Goal: Task Accomplishment & Management: Manage account settings

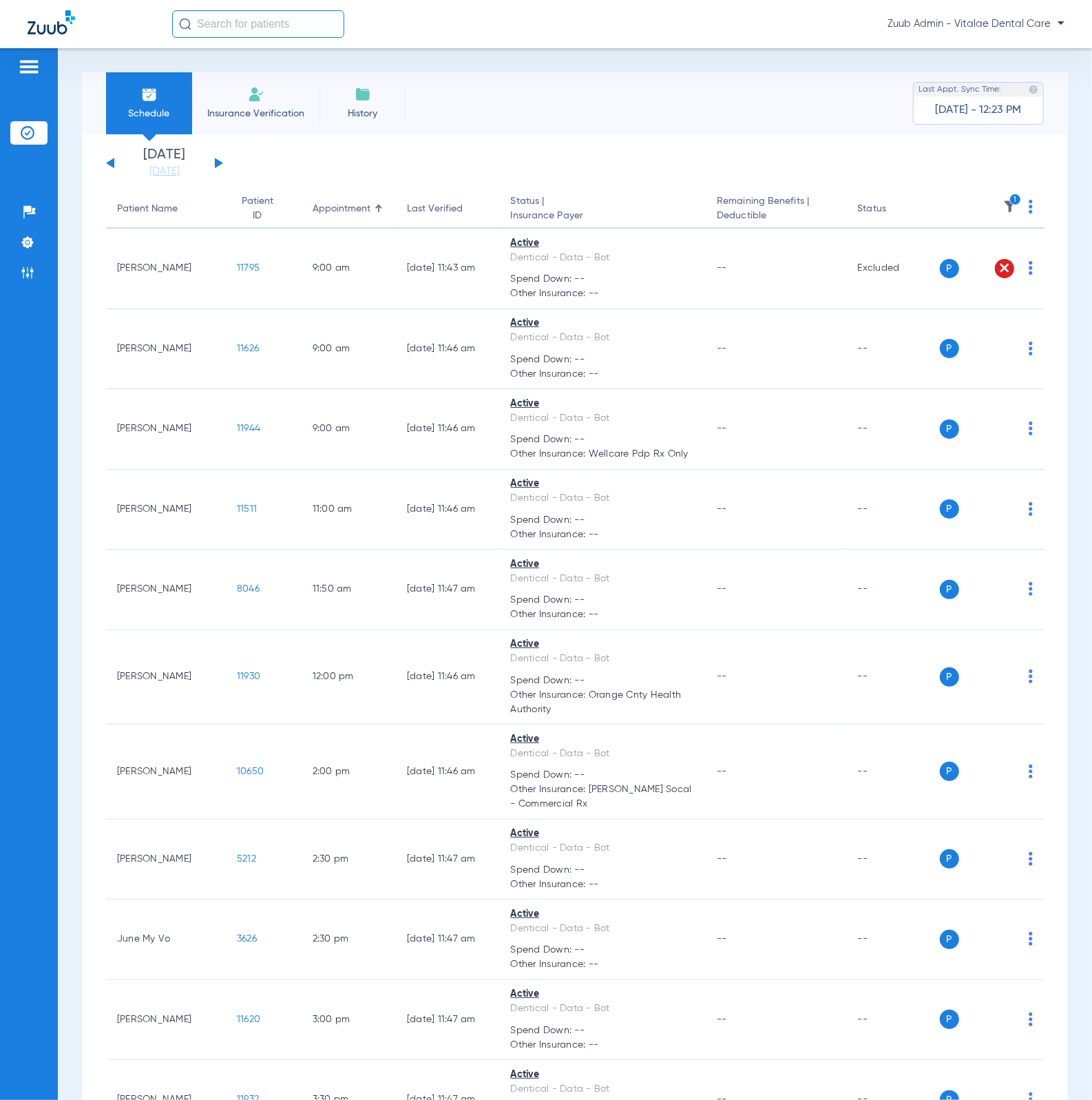
click at [1009, 202] on icon "1" at bounding box center [1015, 200] width 12 height 12
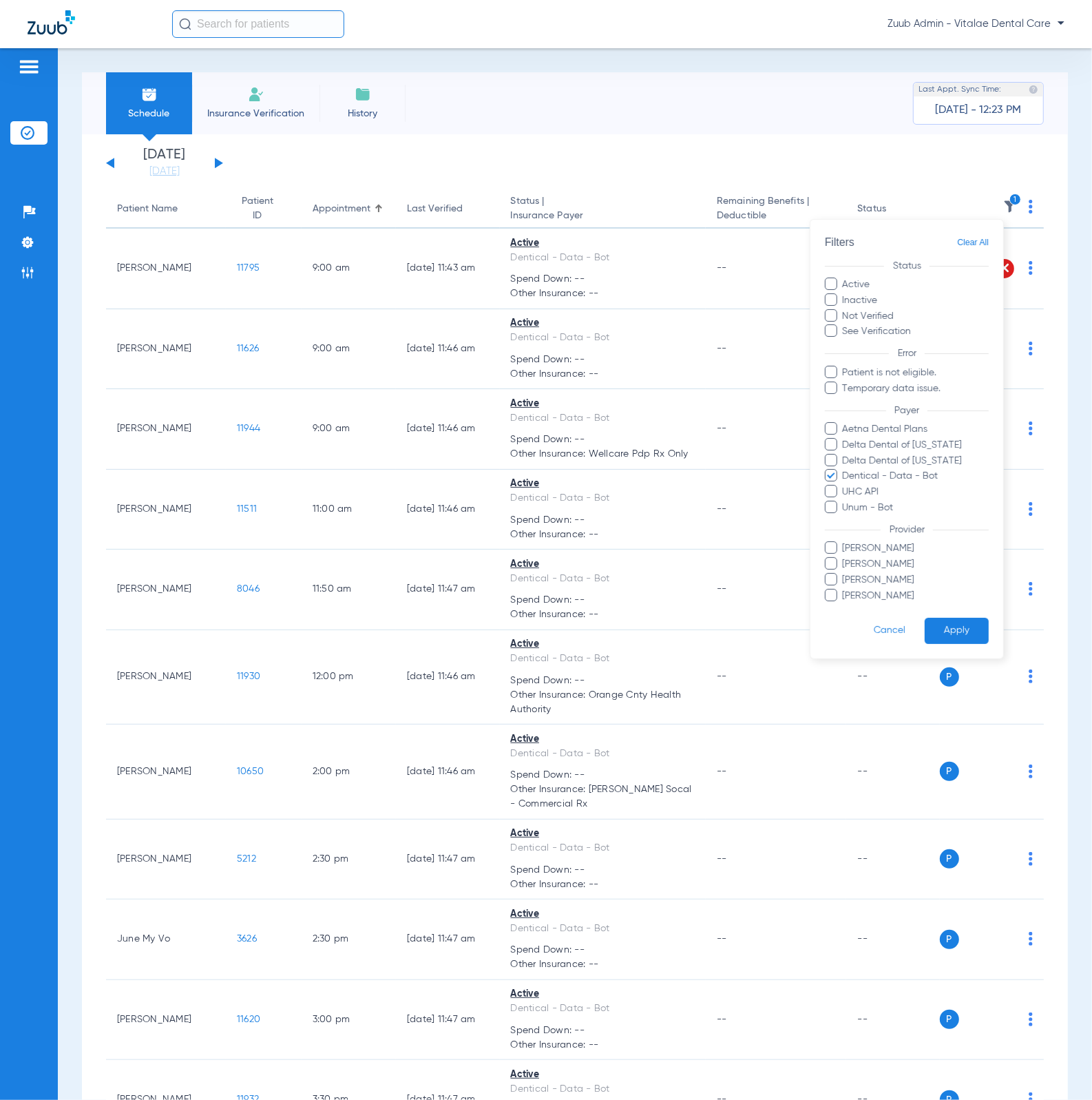
click at [965, 246] on span "Clear All" at bounding box center [973, 243] width 32 height 17
drag, startPoint x: 966, startPoint y: 637, endPoint x: 780, endPoint y: 547, distance: 206.6
click at [966, 637] on button "Apply" at bounding box center [956, 631] width 64 height 27
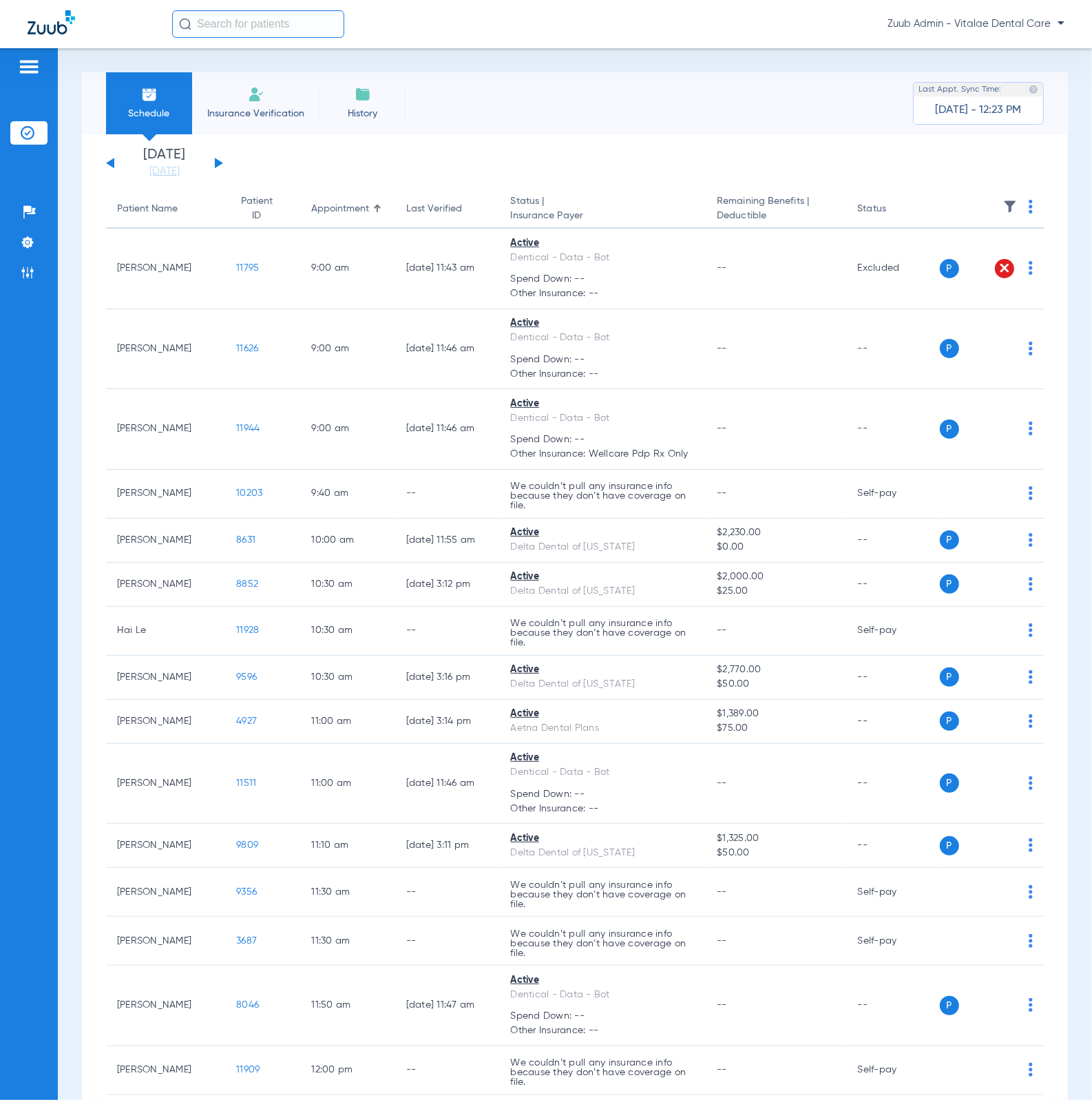
click at [219, 162] on button at bounding box center [219, 162] width 9 height 11
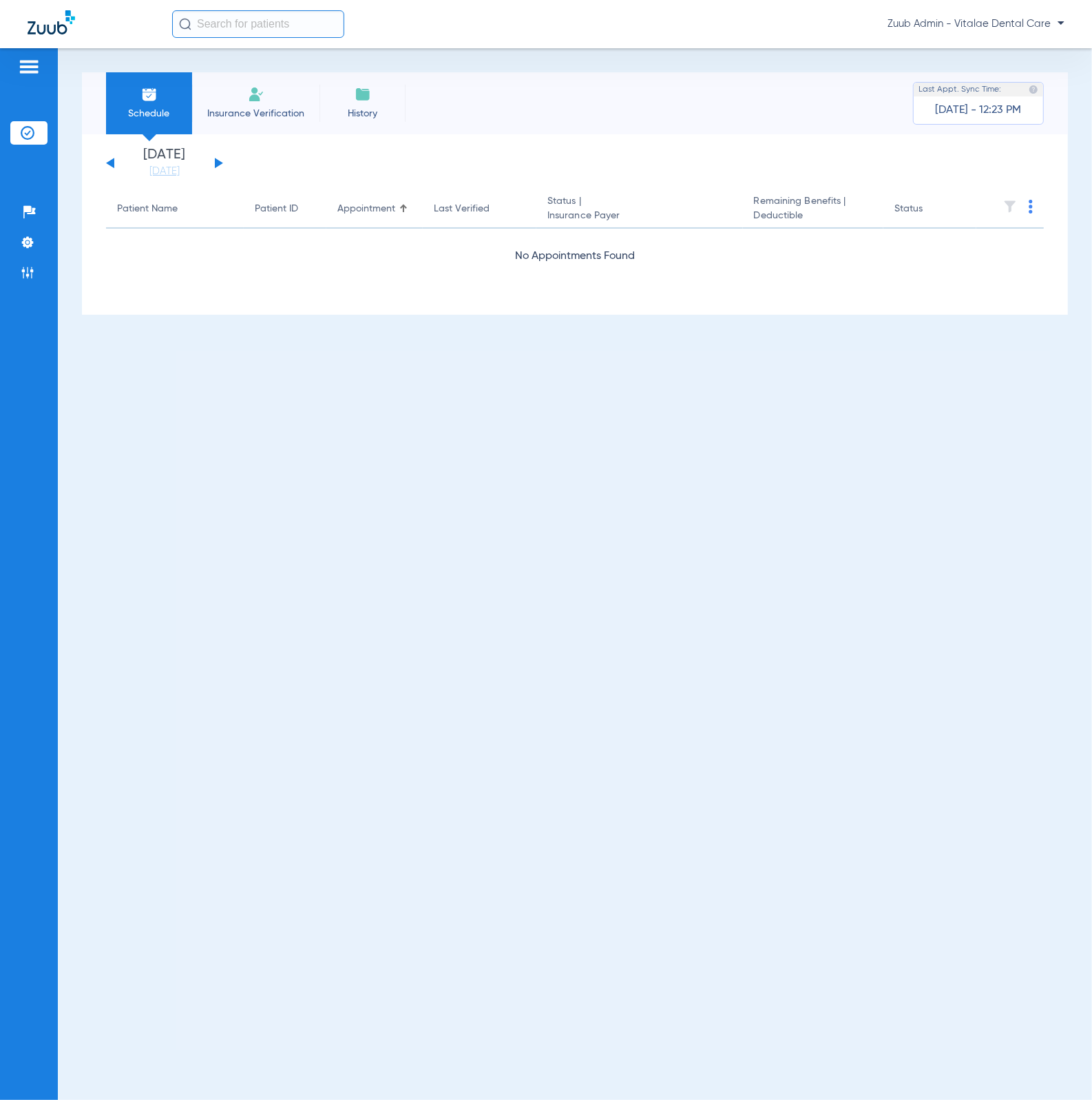
click at [219, 162] on button at bounding box center [219, 162] width 9 height 11
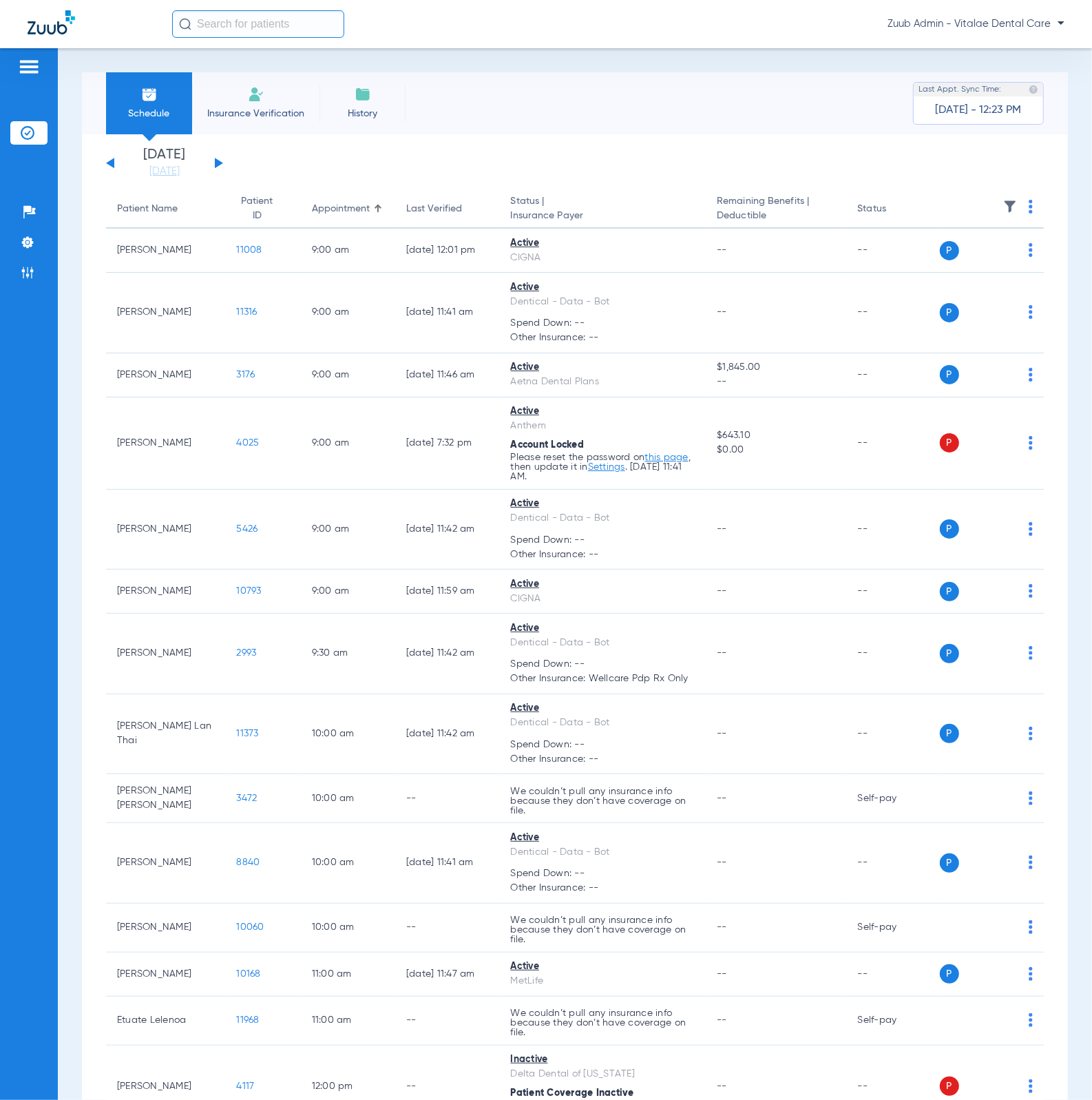
click at [218, 161] on button at bounding box center [219, 162] width 9 height 11
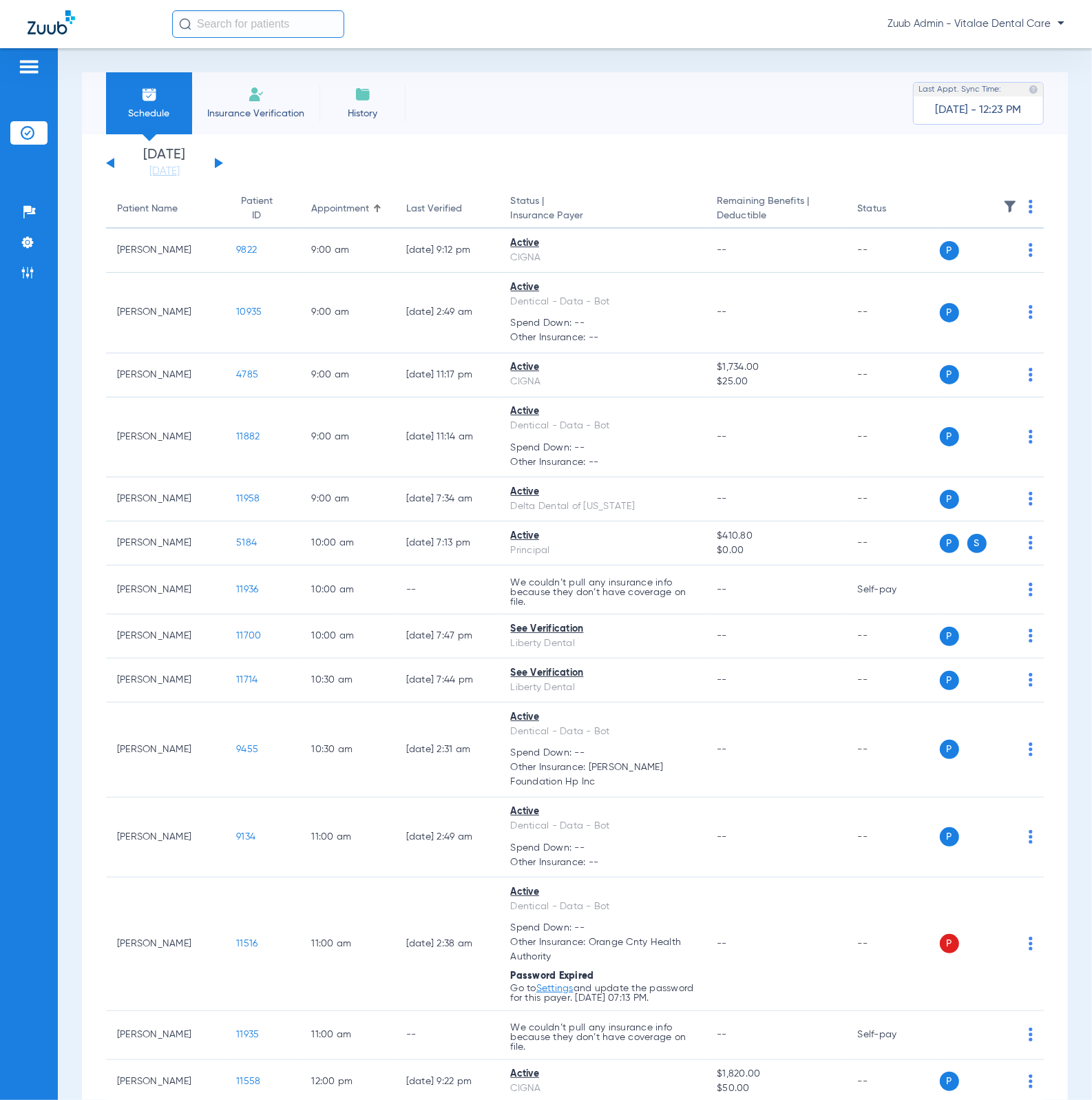
click at [1003, 206] on img at bounding box center [1010, 206] width 13 height 13
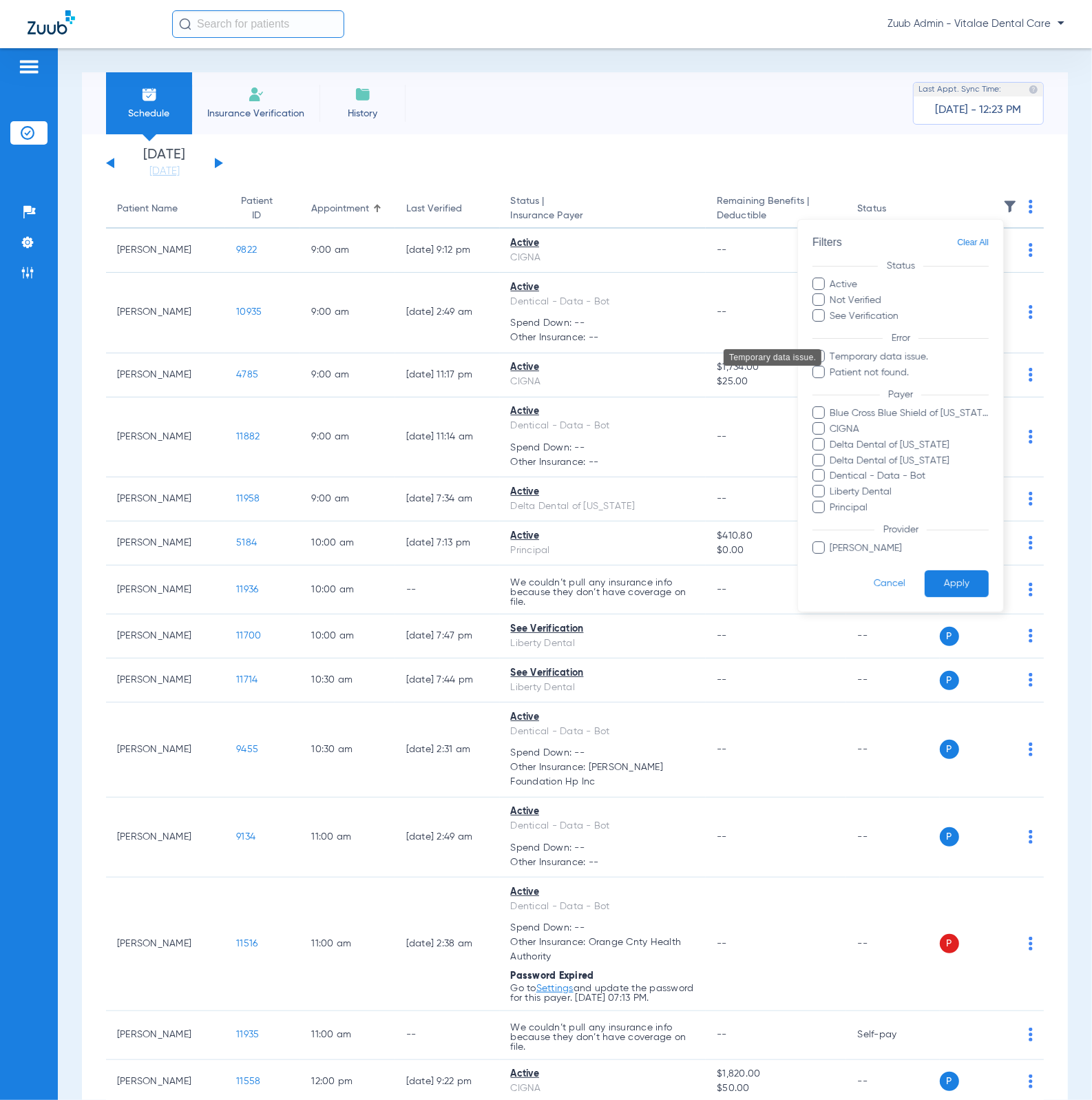
click at [905, 358] on span "Temporary data issue." at bounding box center [909, 356] width 159 height 14
click at [832, 367] on input "Temporary data issue." at bounding box center [832, 367] width 0 height 0
drag, startPoint x: 944, startPoint y: 582, endPoint x: 865, endPoint y: 567, distance: 80.4
click at [944, 582] on button "Apply" at bounding box center [956, 584] width 64 height 27
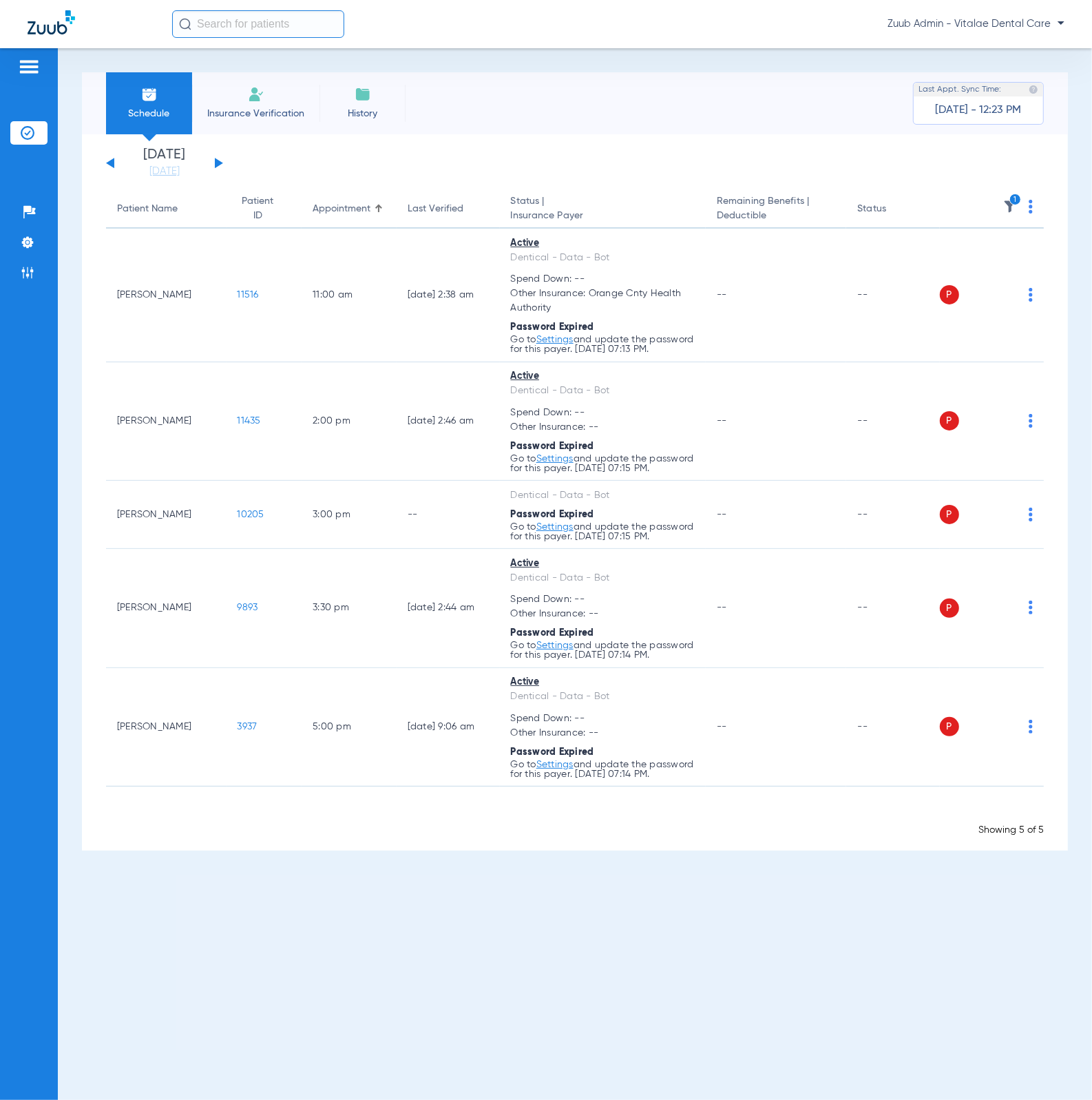
click at [1030, 214] on span at bounding box center [1031, 211] width 4 height 10
click at [1012, 271] on button "Verify All" at bounding box center [980, 261] width 105 height 28
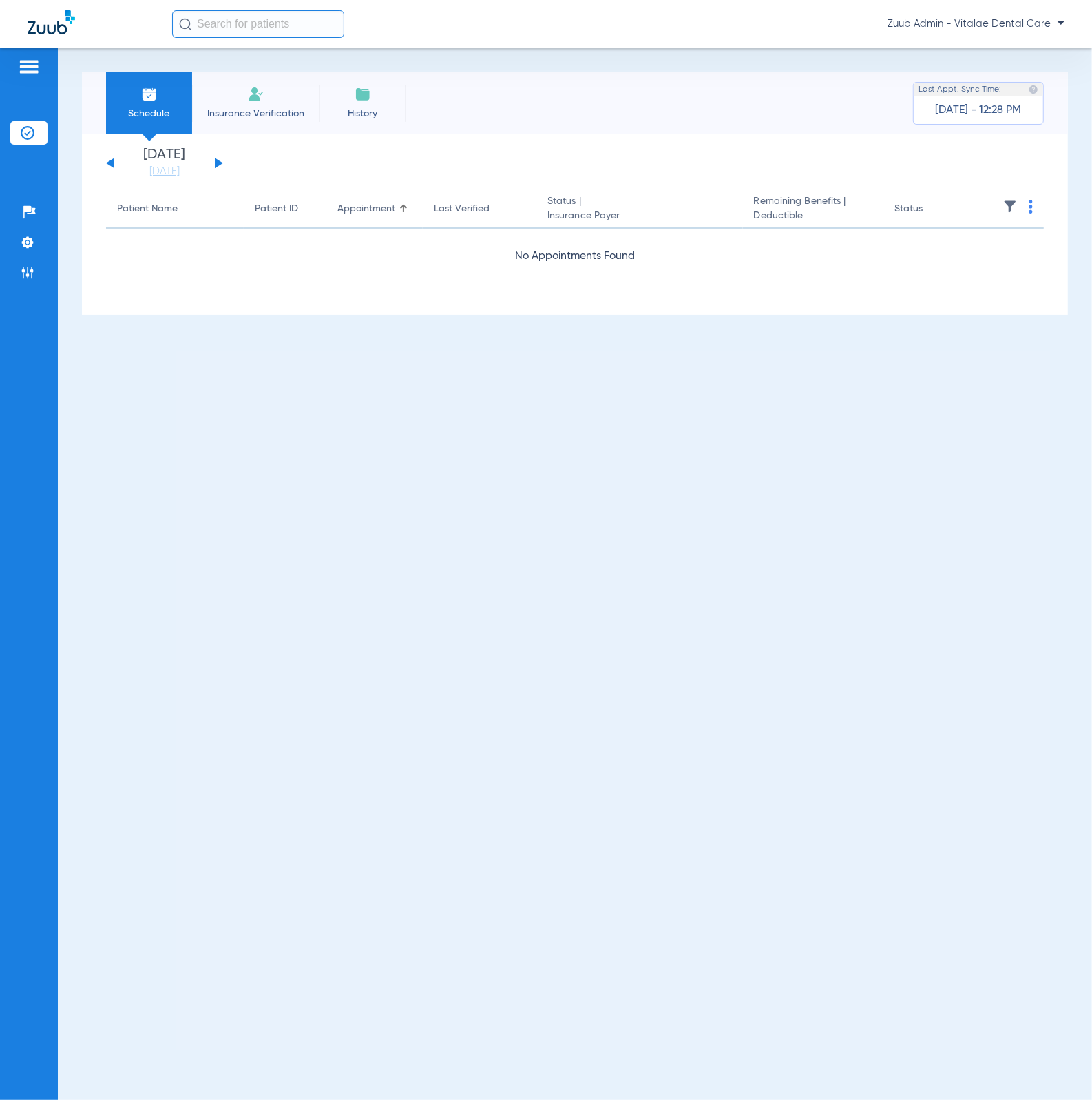
click at [1009, 208] on img at bounding box center [1010, 206] width 13 height 13
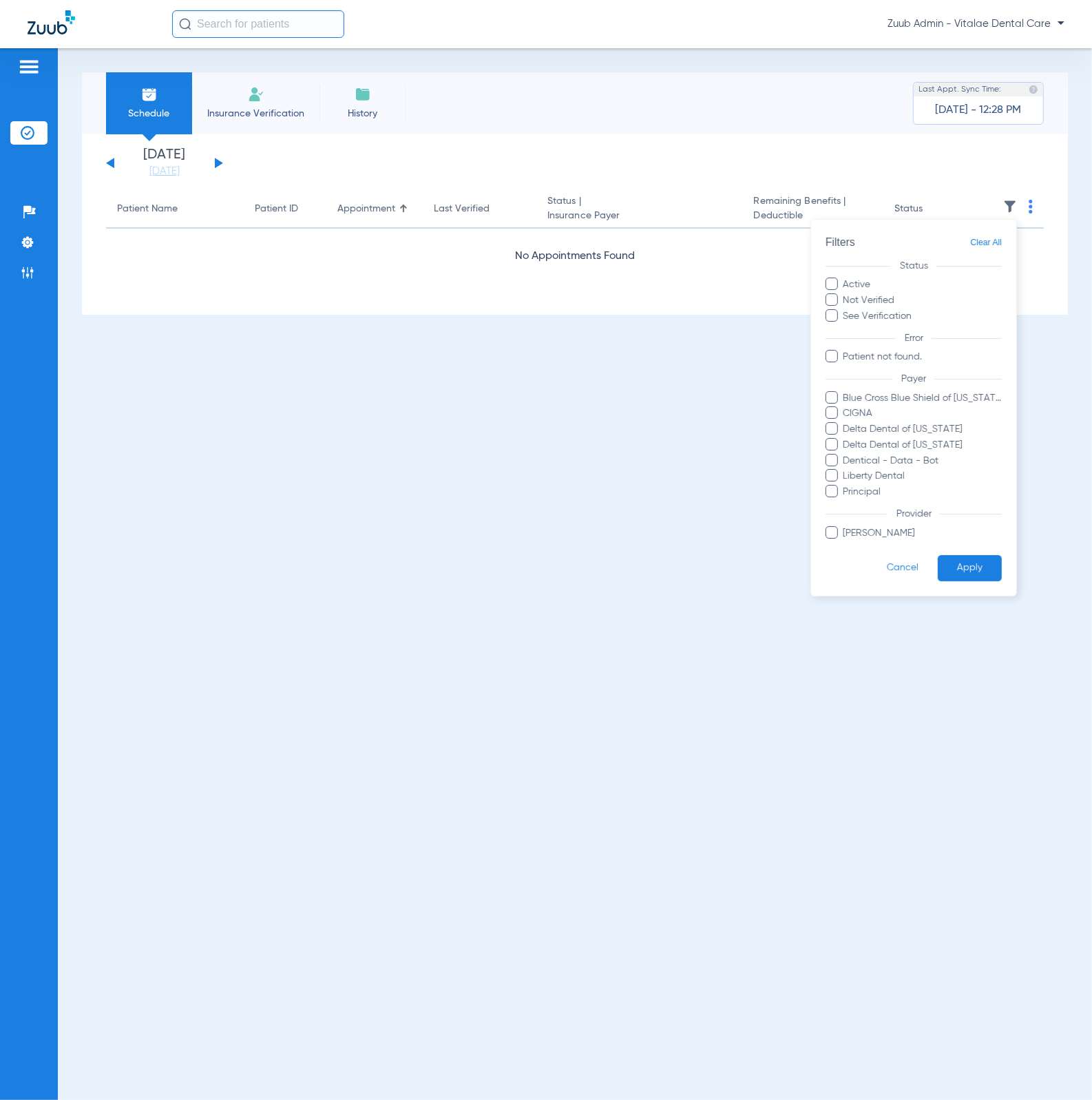
click at [998, 236] on span "Clear All" at bounding box center [985, 243] width 32 height 17
click at [998, 238] on span "Clear All" at bounding box center [985, 243] width 32 height 17
click at [957, 571] on button "Apply" at bounding box center [969, 568] width 64 height 27
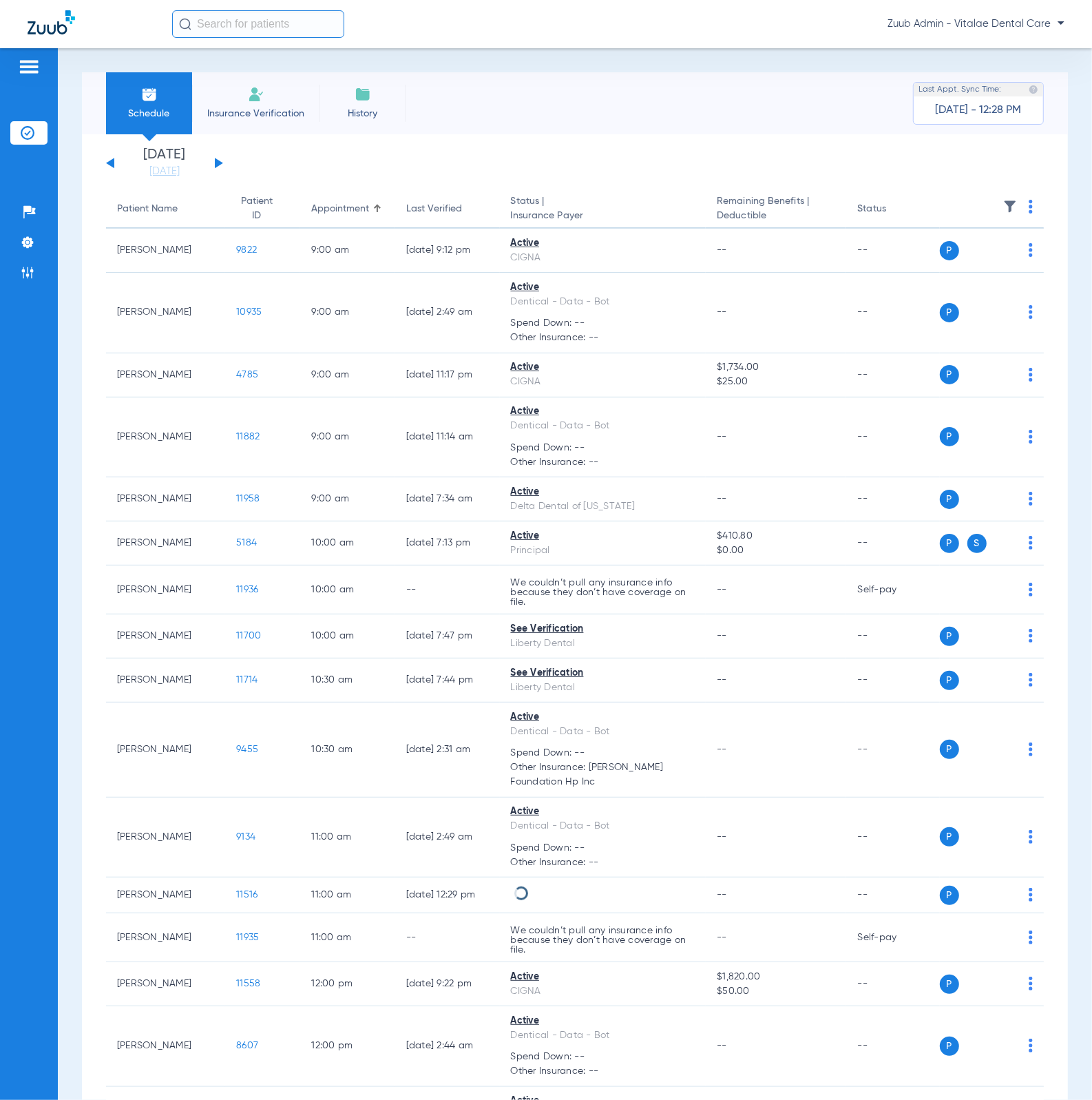
click at [222, 162] on div "[DATE] [DATE] [DATE] [DATE] [DATE] [DATE] [DATE] [DATE] [DATE] [DATE] [DATE] [D…" at bounding box center [164, 163] width 117 height 31
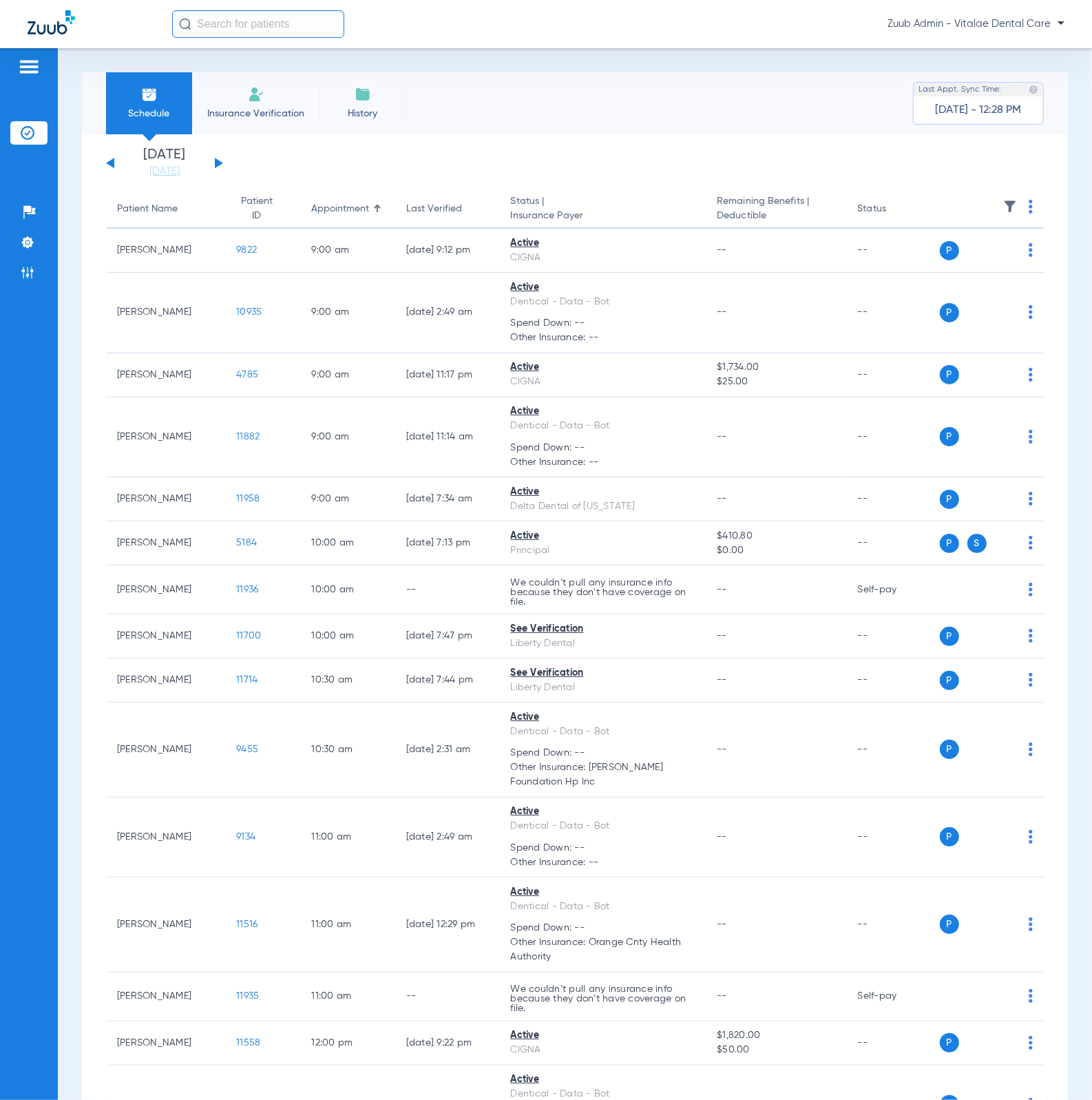
click at [221, 162] on button at bounding box center [219, 162] width 9 height 11
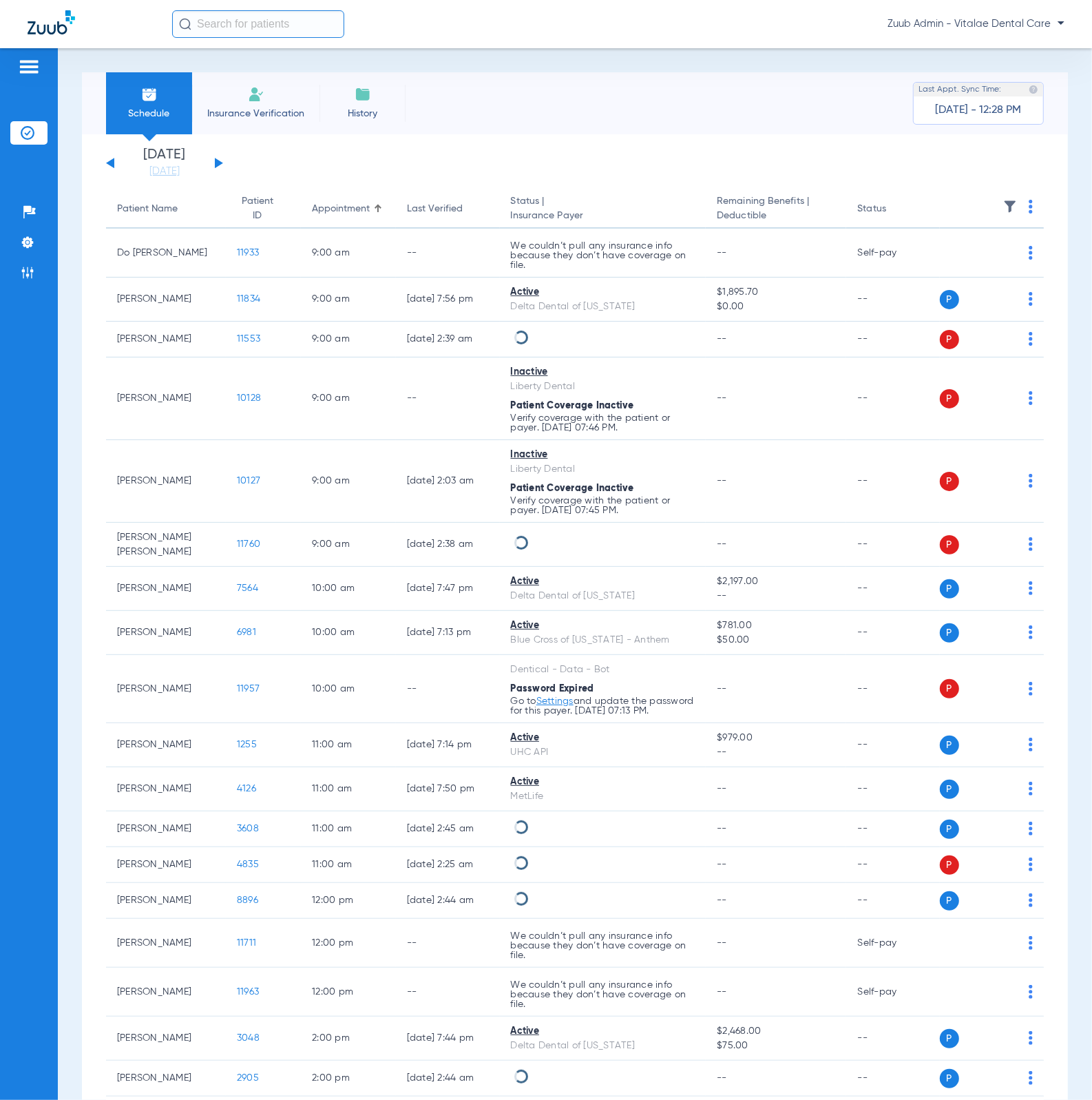
click at [1003, 204] on img at bounding box center [1010, 206] width 13 height 13
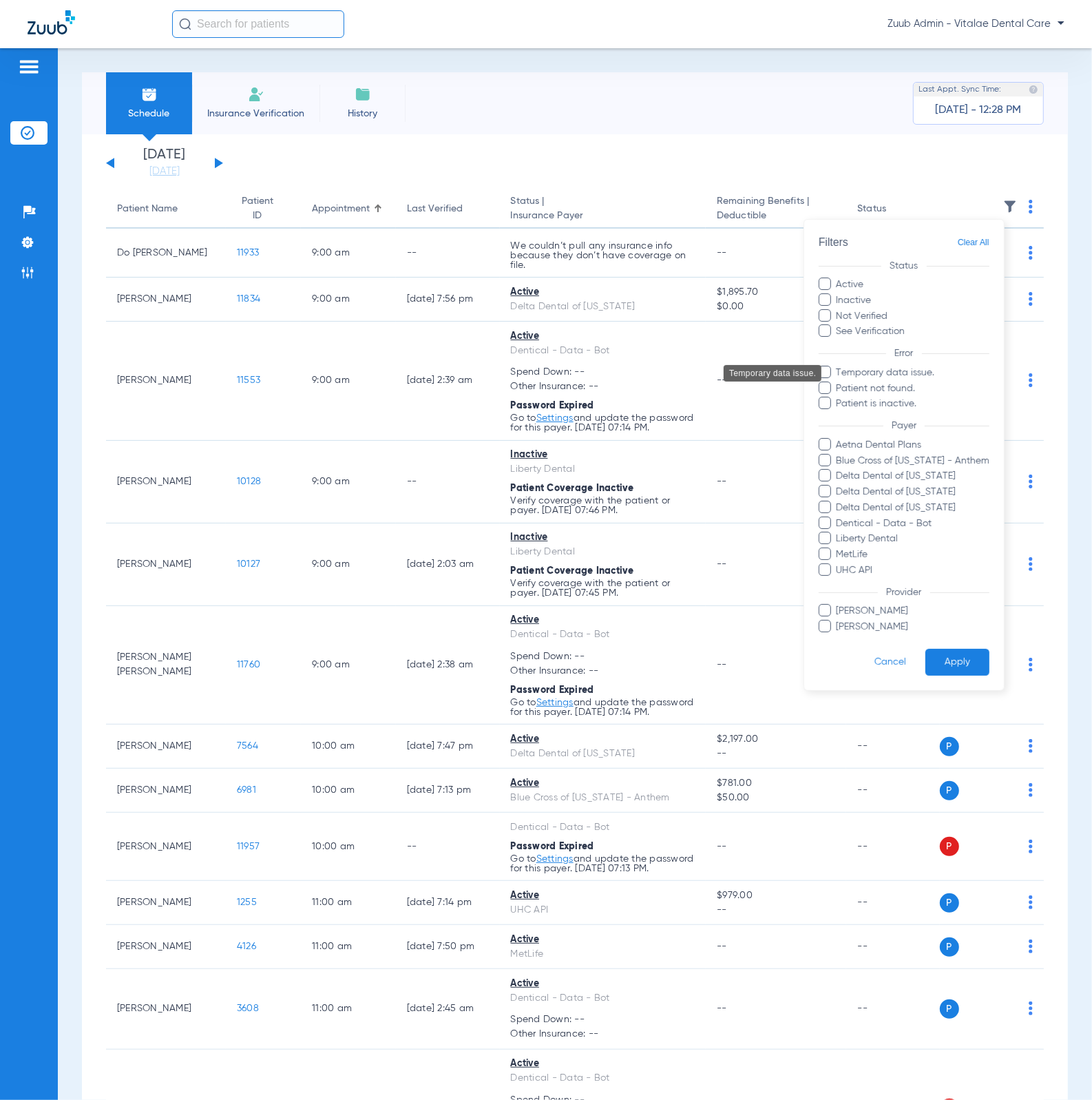
click at [933, 370] on span "Temporary data issue." at bounding box center [912, 372] width 154 height 14
click at [838, 382] on input "Temporary data issue." at bounding box center [838, 382] width 0 height 0
click at [966, 659] on button "Apply" at bounding box center [956, 663] width 64 height 27
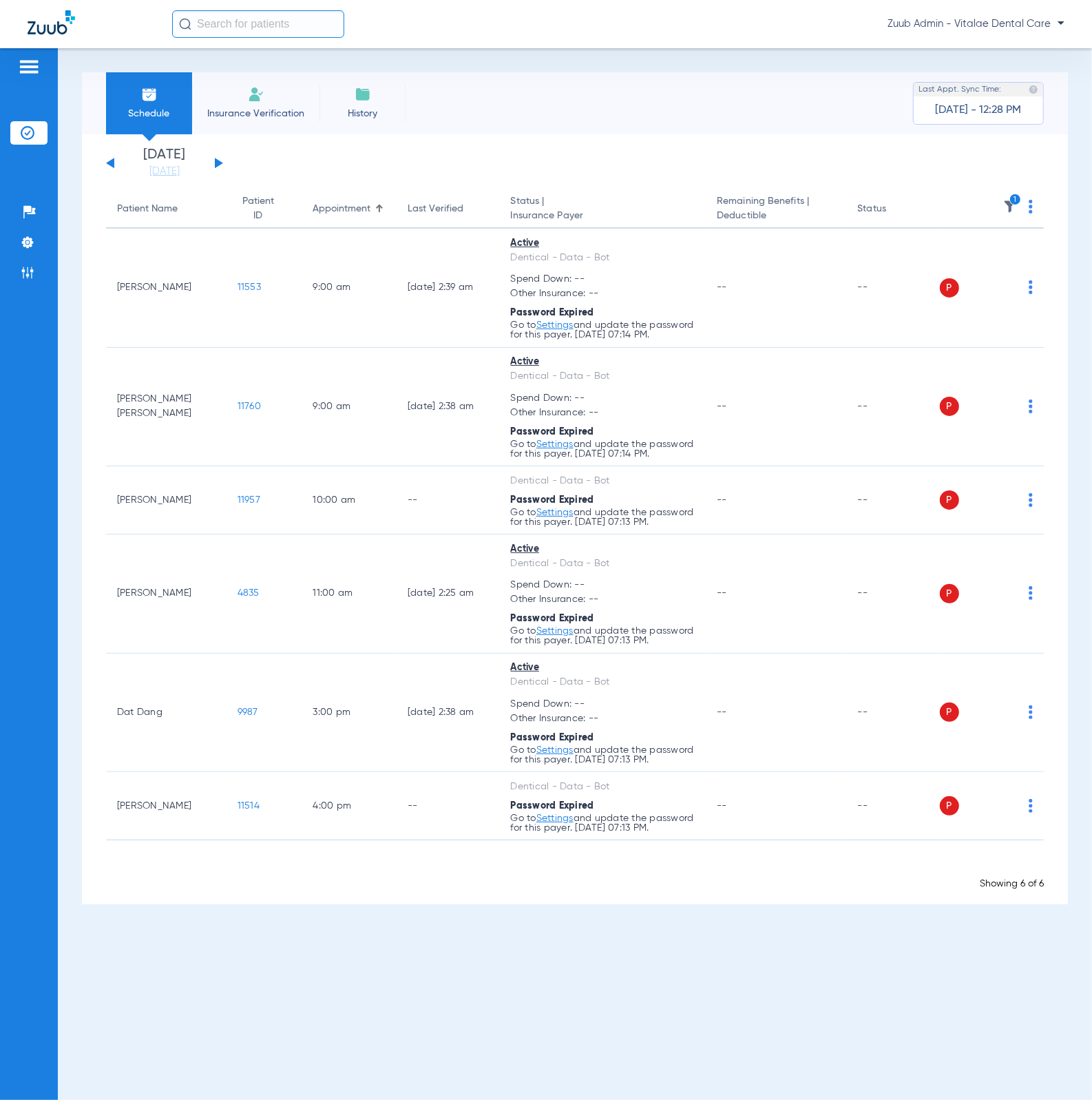
click at [1031, 204] on img at bounding box center [1031, 206] width 4 height 13
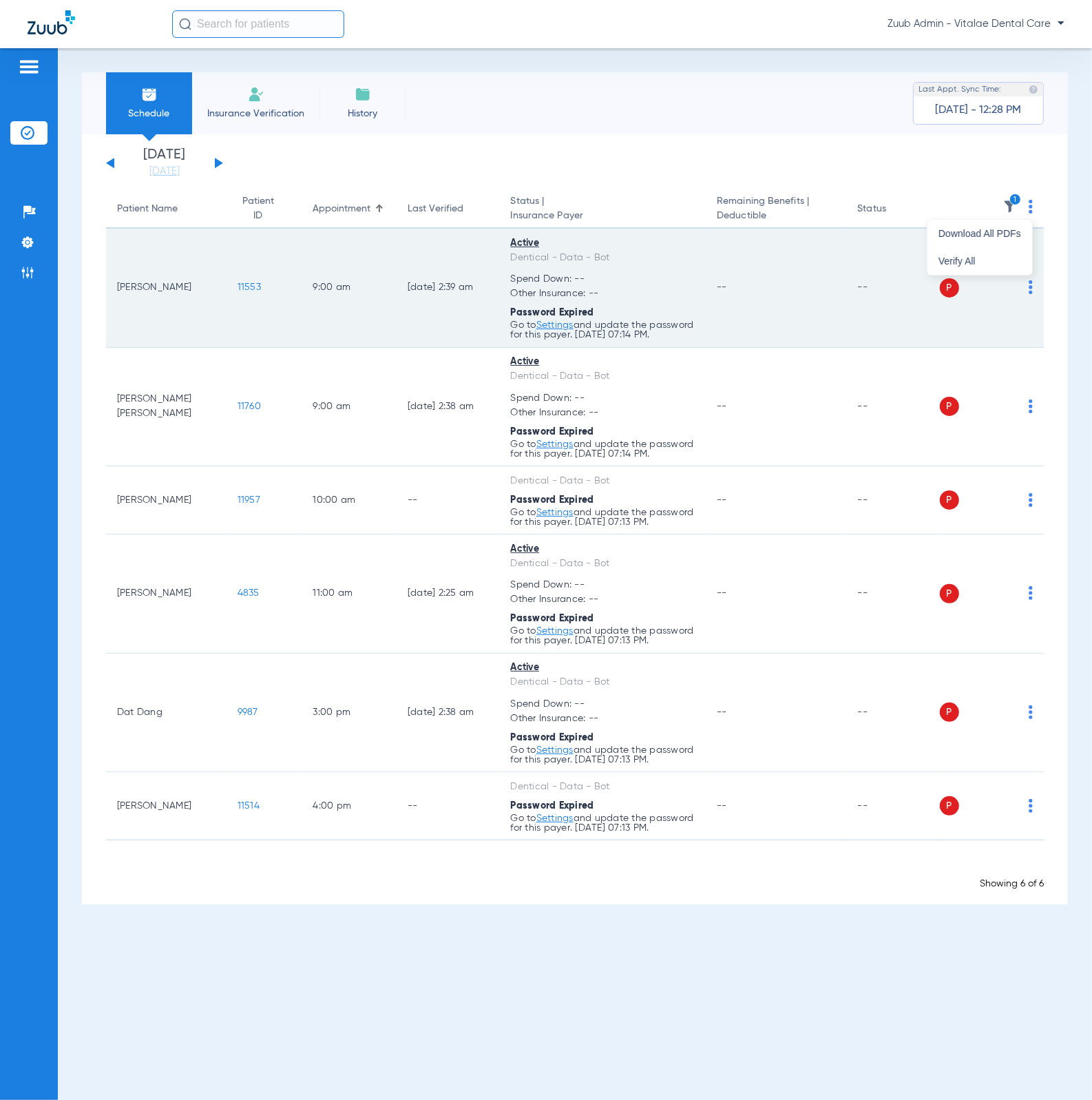
click at [1009, 266] on button "Verify All" at bounding box center [980, 261] width 105 height 28
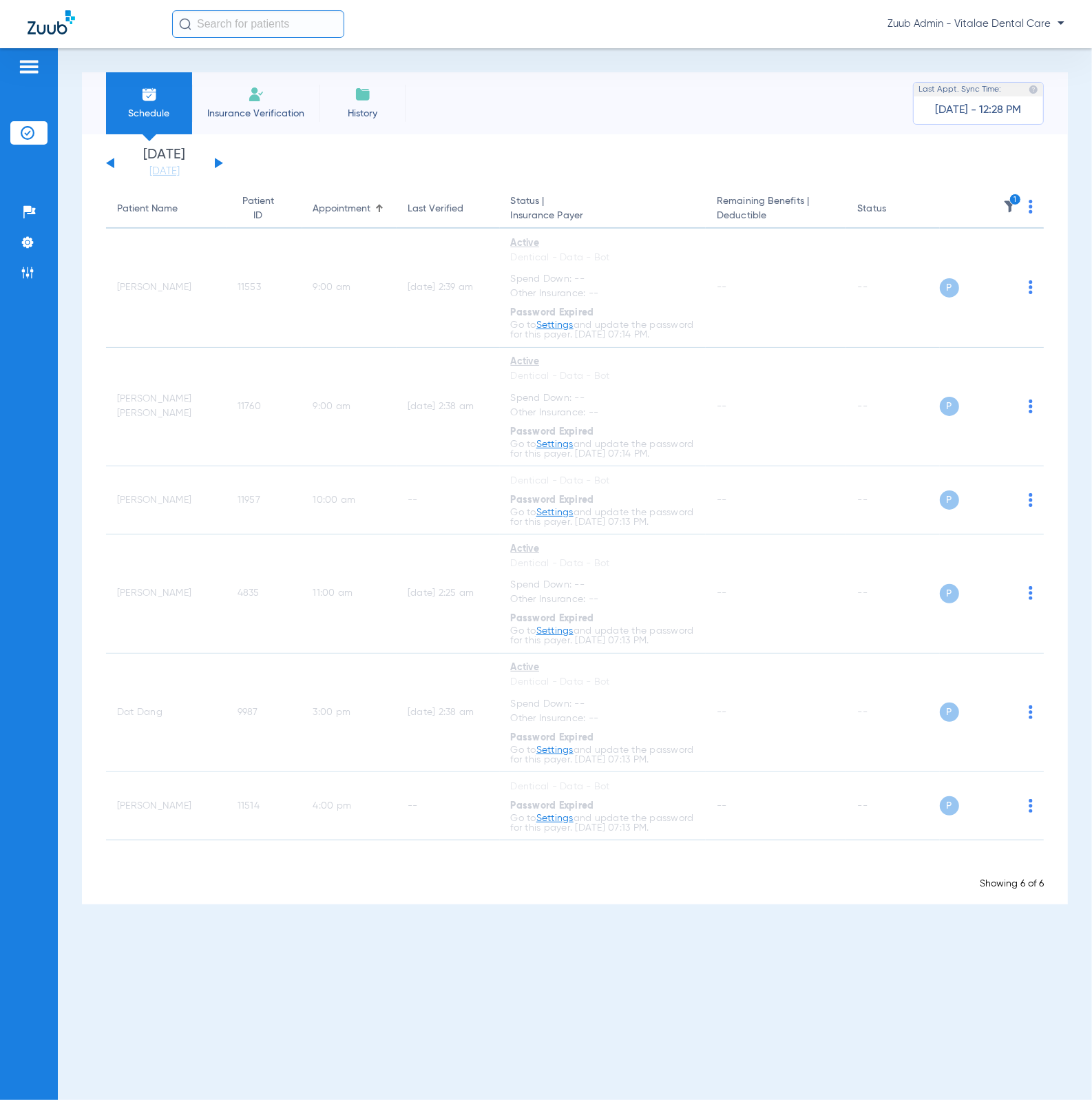
click at [1007, 200] on img at bounding box center [1010, 206] width 13 height 13
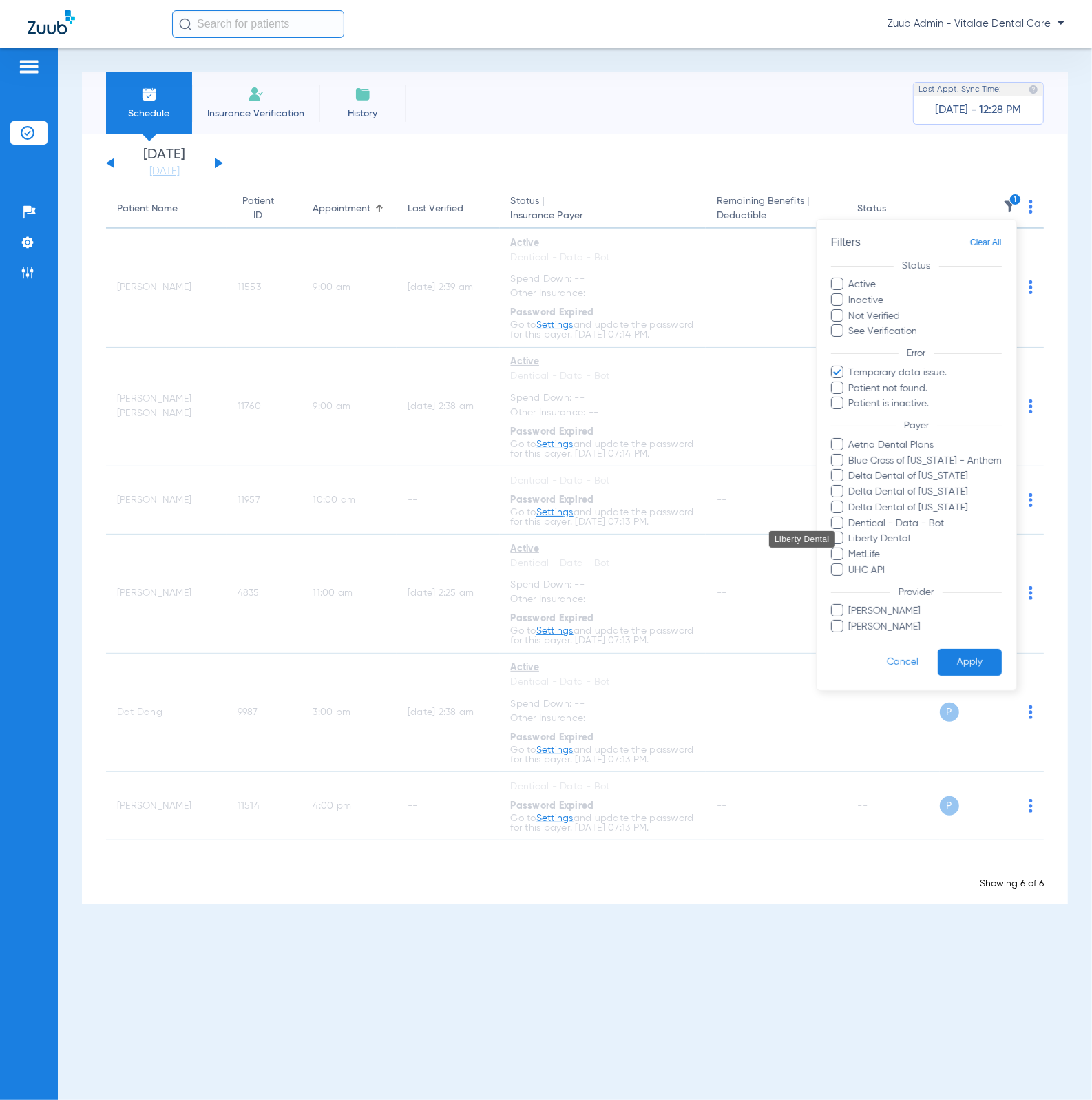
click at [908, 545] on span "Liberty Dental" at bounding box center [925, 539] width 154 height 14
click at [851, 549] on input "Liberty Dental" at bounding box center [851, 549] width 0 height 0
click at [958, 652] on button "Apply" at bounding box center [969, 663] width 64 height 27
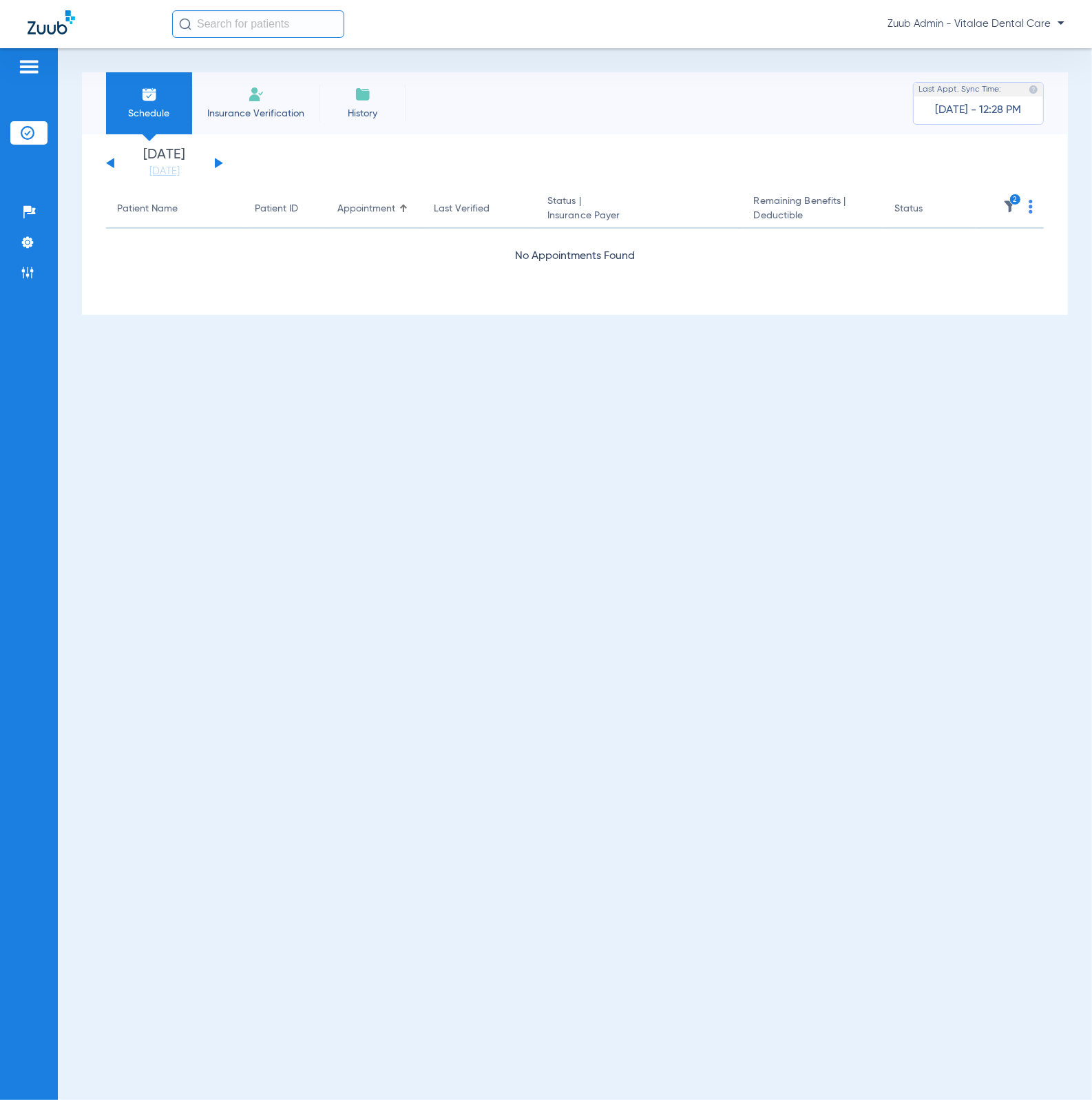
click at [1005, 206] on img at bounding box center [1010, 206] width 13 height 13
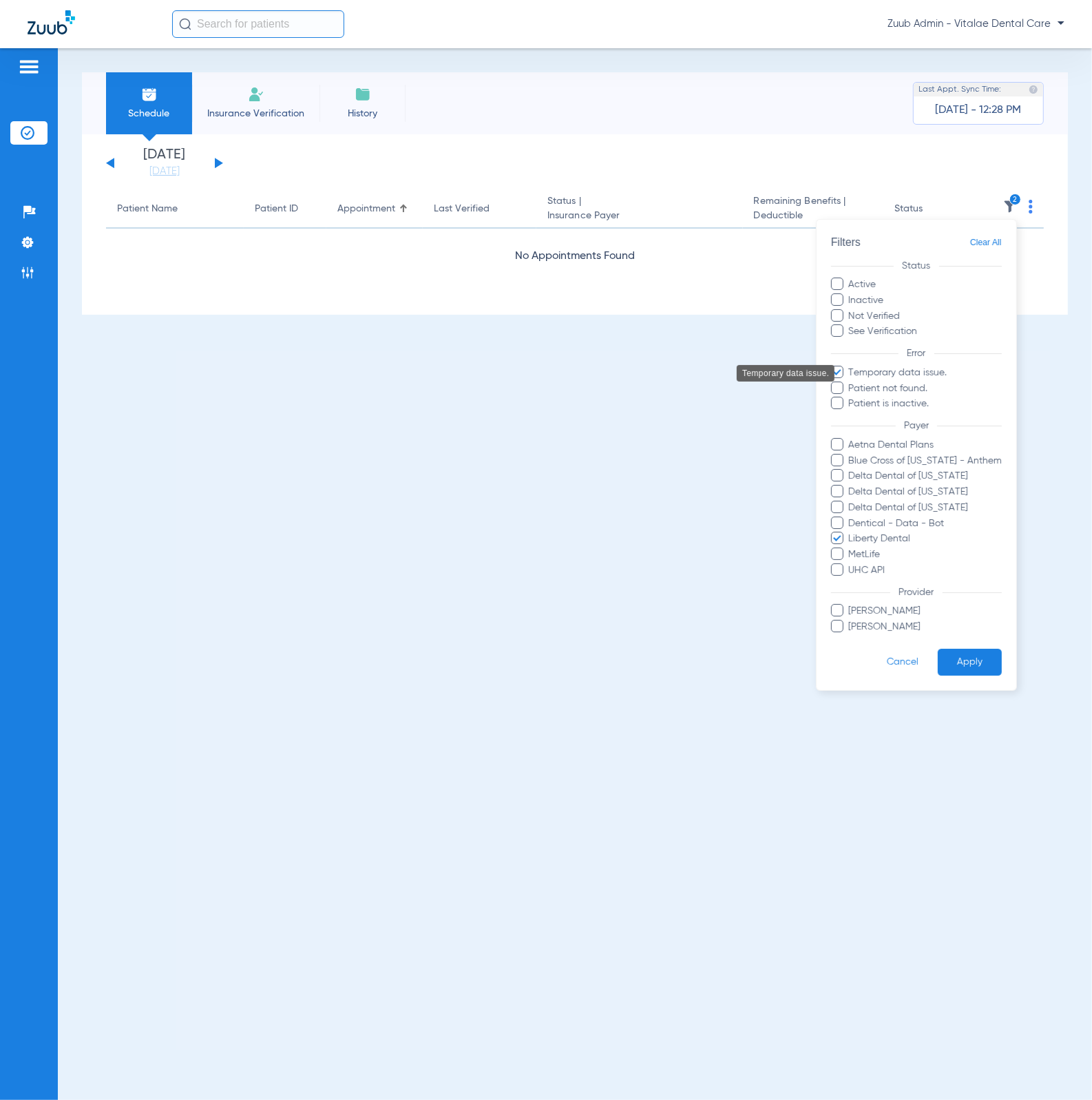
click at [925, 372] on span "Temporary data issue." at bounding box center [925, 372] width 154 height 14
click at [851, 382] on input "Temporary data issue." at bounding box center [851, 382] width 0 height 0
click at [975, 657] on button "Apply" at bounding box center [969, 663] width 64 height 27
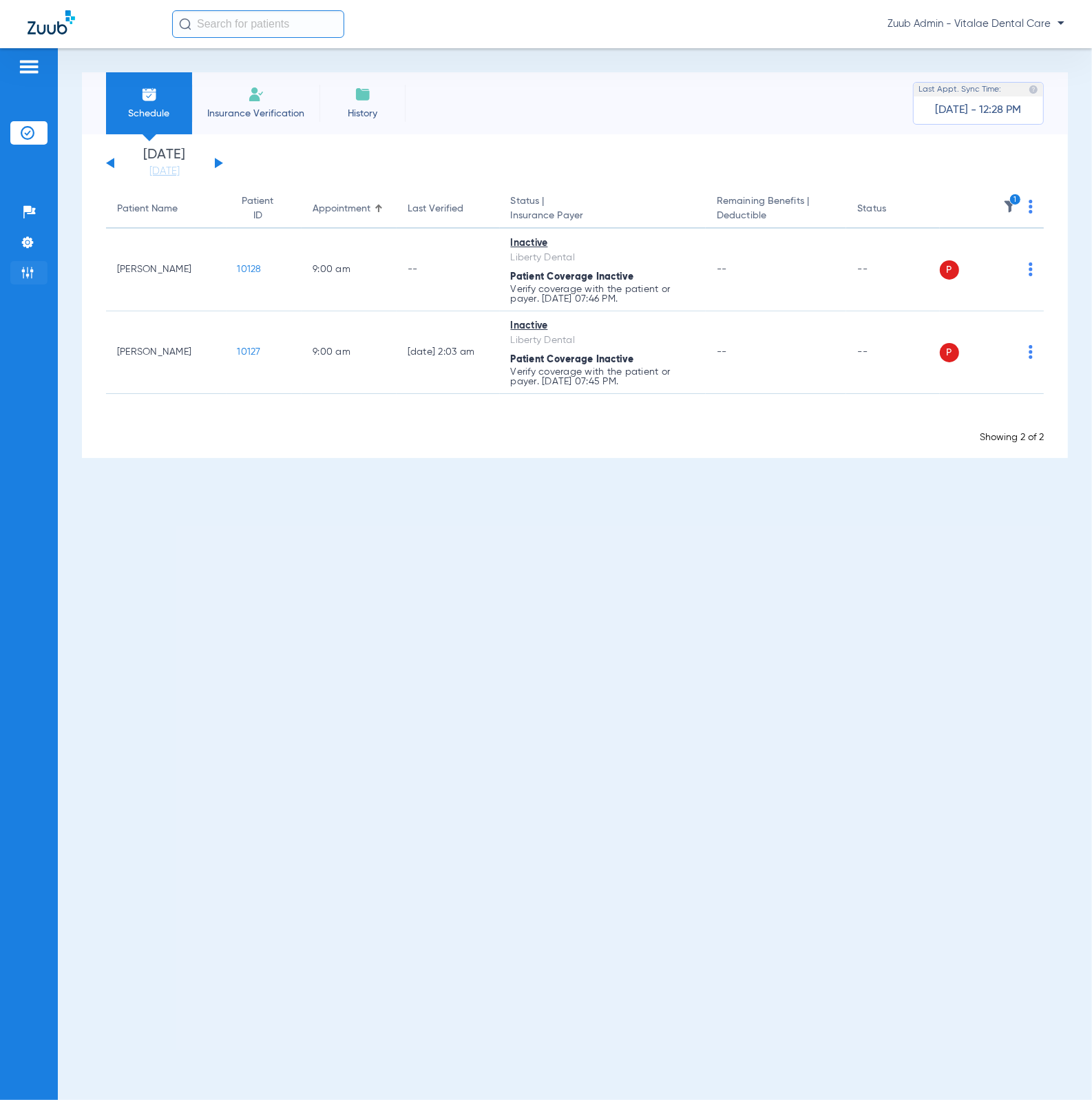
click at [33, 278] on img at bounding box center [28, 272] width 13 height 13
